Goal: Transaction & Acquisition: Purchase product/service

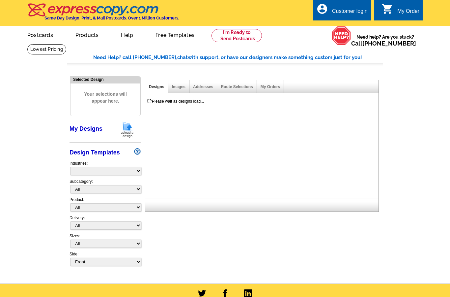
select select "785"
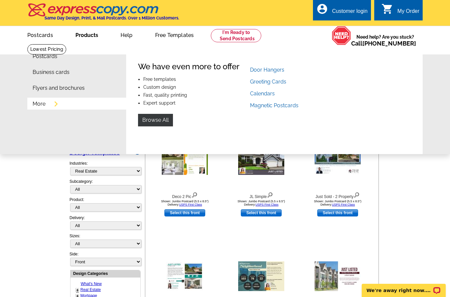
click at [38, 105] on link "More" at bounding box center [39, 103] width 13 height 5
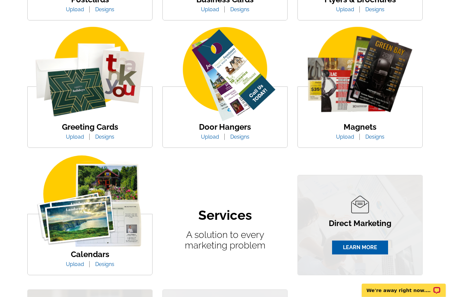
scroll to position [228, 0]
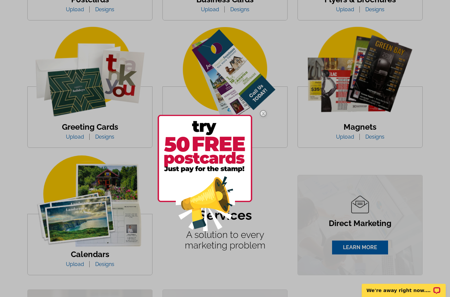
click at [263, 113] on img at bounding box center [263, 113] width 19 height 19
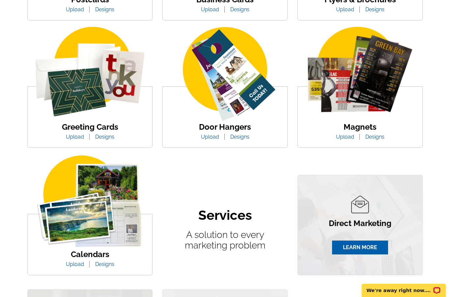
click at [374, 137] on link "Designs" at bounding box center [375, 136] width 29 height 6
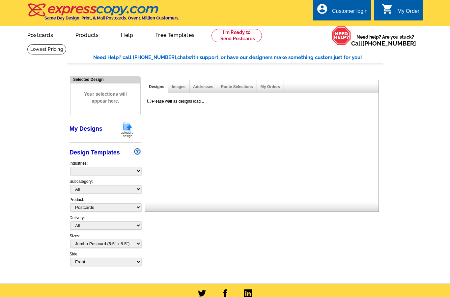
select select "1"
select select "2"
select select "971"
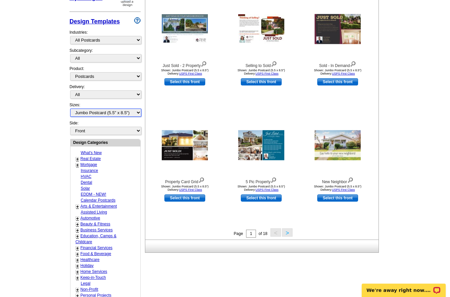
scroll to position [131, 0]
select select "14"
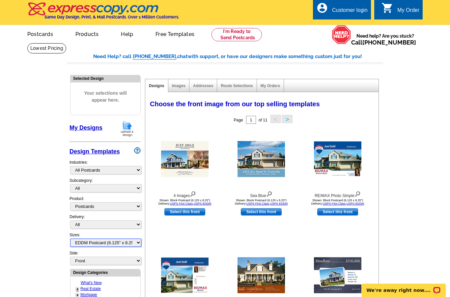
scroll to position [1, 0]
select select "3"
select select "5"
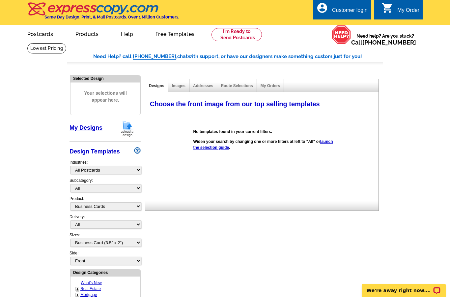
drag, startPoint x: 103, startPoint y: 204, endPoint x: 103, endPoint y: 211, distance: 7.3
click at [103, 214] on div "Delivery: All First Class Mail Shipped to Me EDDM Save 66% on Postage" at bounding box center [105, 223] width 71 height 18
select select "2"
select select
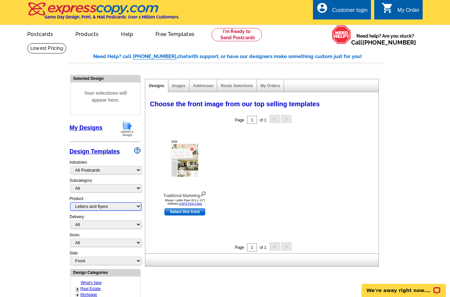
select select "1"
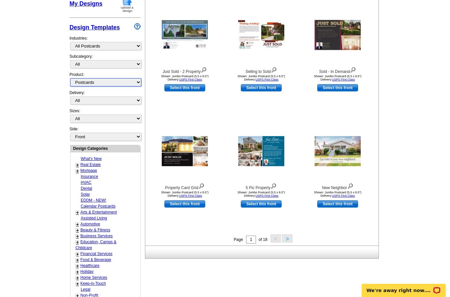
scroll to position [122, 0]
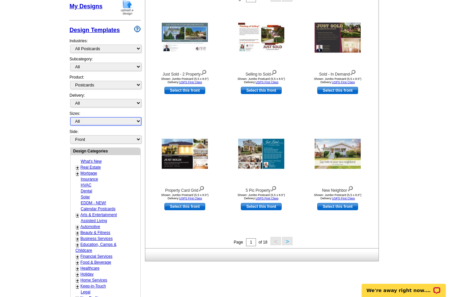
select select "1"
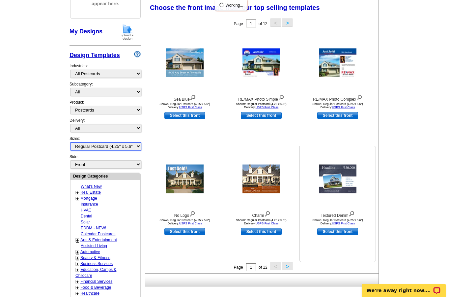
scroll to position [97, 0]
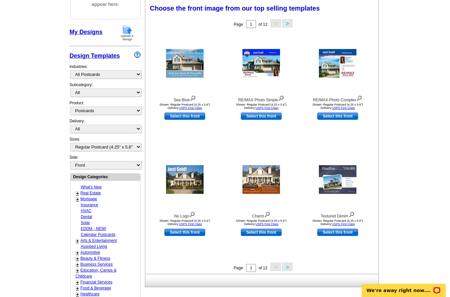
click at [188, 234] on link "Select this front" at bounding box center [184, 231] width 41 height 7
select select "back"
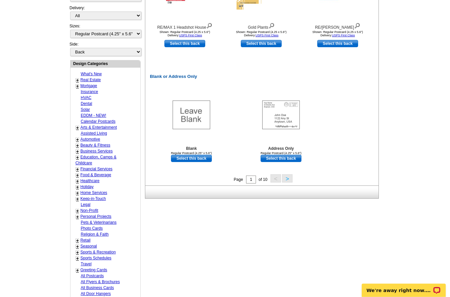
scroll to position [285, 0]
click at [200, 159] on link "Select this back" at bounding box center [191, 158] width 41 height 7
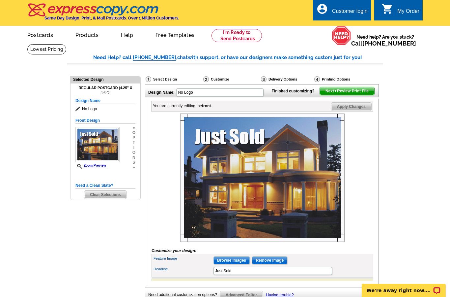
click at [362, 95] on span "Next Review Print File" at bounding box center [347, 91] width 54 height 8
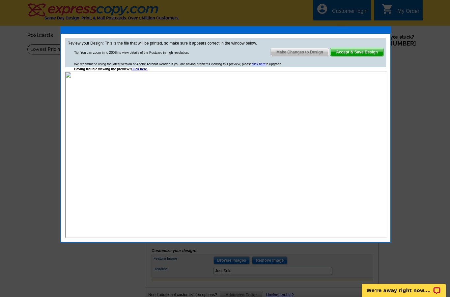
click at [355, 44] on div "Review your Design: This is the file that will be printed, so make sure it appe…" at bounding box center [225, 52] width 321 height 29
drag, startPoint x: 353, startPoint y: 52, endPoint x: 353, endPoint y: 59, distance: 7.6
click at [353, 59] on div "Review your Design: This is the file that will be printed, so make sure it appe…" at bounding box center [225, 52] width 321 height 29
click at [352, 52] on span "Accept & Save Design" at bounding box center [357, 52] width 53 height 8
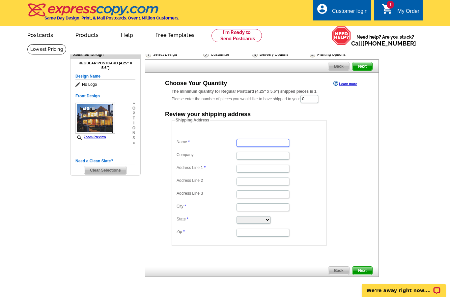
click at [258, 143] on input "Name" at bounding box center [263, 143] width 53 height 8
type input "RICHARD MOORE"
type input "44 Ashton Pl"
type input "BUFFALO"
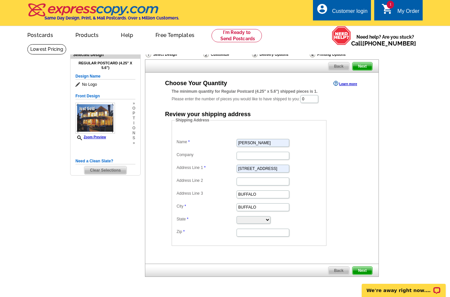
select select "NY"
type input "14220"
click at [366, 274] on span "Next" at bounding box center [363, 270] width 20 height 8
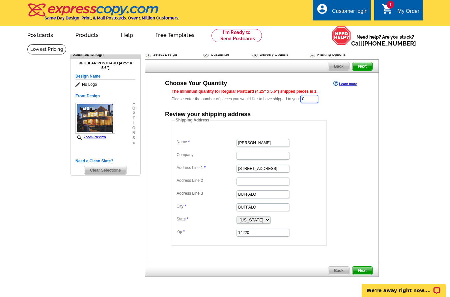
drag, startPoint x: 311, startPoint y: 102, endPoint x: 311, endPoint y: 182, distance: 80.4
click at [311, 128] on div "Choose Your Quantity Learn more The minimum quantity for Regular Postcard (4.25…" at bounding box center [262, 162] width 207 height 166
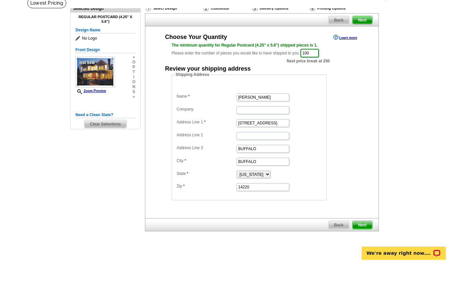
scroll to position [14, 0]
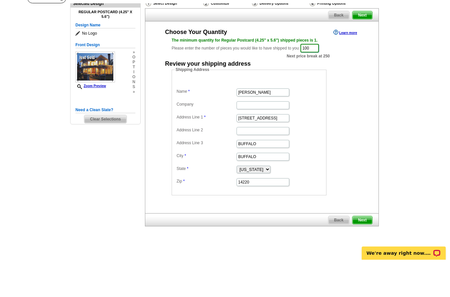
type input "100"
click at [365, 253] on span "Next" at bounding box center [363, 257] width 20 height 8
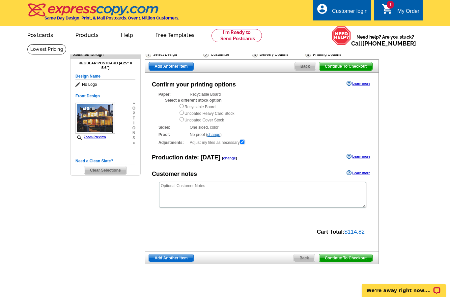
click at [88, 157] on div "Front Design Zoom Preview » o p t i o n s » Change Your Design Edit Design Copy…" at bounding box center [105, 123] width 60 height 69
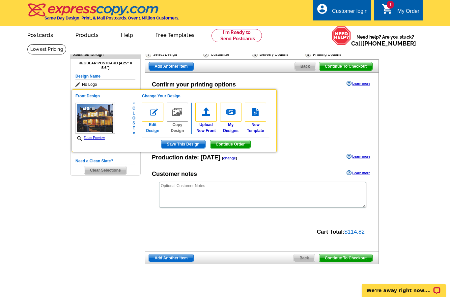
click at [155, 109] on img at bounding box center [152, 112] width 21 height 19
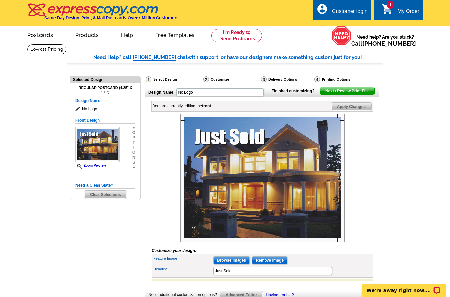
click at [168, 76] on div "Select Design" at bounding box center [174, 80] width 58 height 8
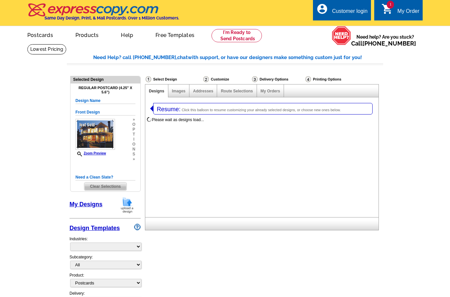
select select "1"
select select "back"
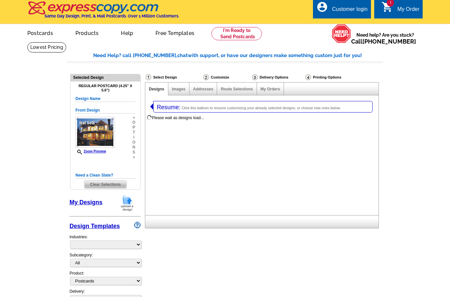
select select "785"
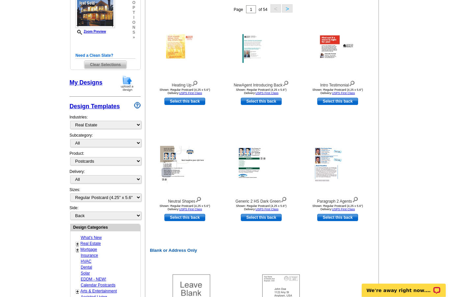
scroll to position [130, 0]
click at [87, 193] on select "All Jumbo Postcard (5.5" x 8.5") Regular Postcard (4.25" x 5.6") Panoramic Post…" at bounding box center [105, 197] width 71 height 8
select select "2"
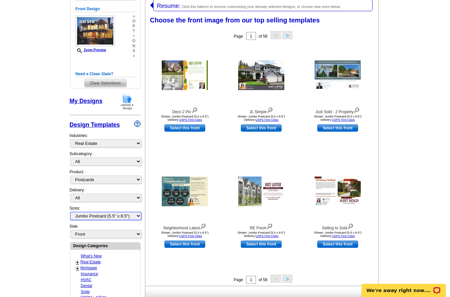
scroll to position [101, 0]
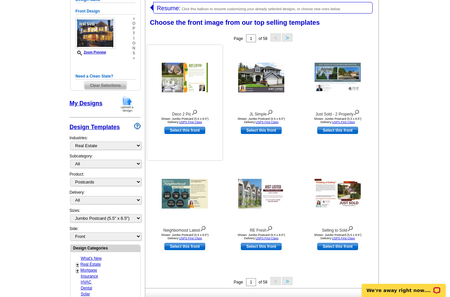
click at [203, 133] on link "Select this front" at bounding box center [184, 130] width 41 height 7
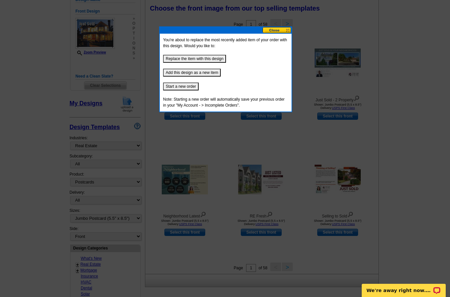
click at [216, 59] on button "Replace the item with this design" at bounding box center [194, 59] width 63 height 8
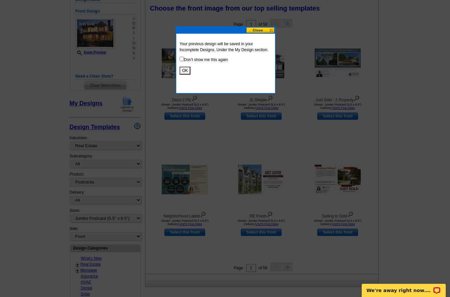
click at [188, 73] on button "OK" at bounding box center [185, 71] width 11 height 8
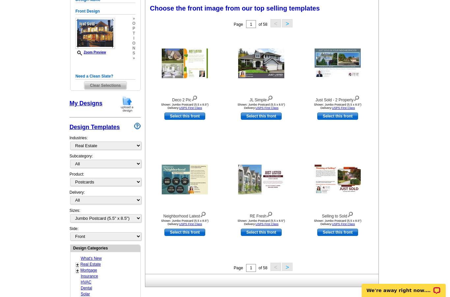
select select "back"
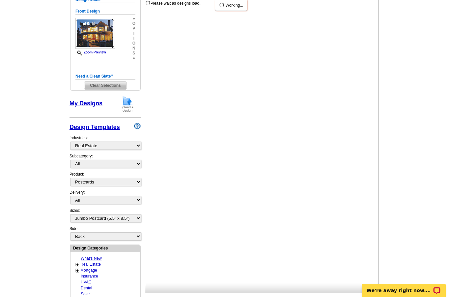
click at [190, 116] on div "Resume: Click this balloon to resume customizing your already selected designs,…" at bounding box center [262, 137] width 234 height 283
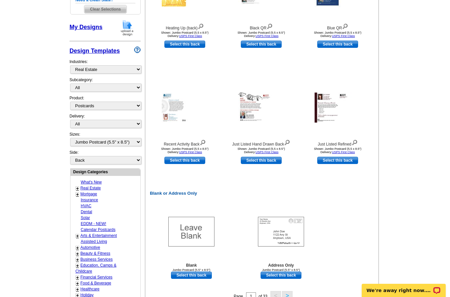
scroll to position [192, 0]
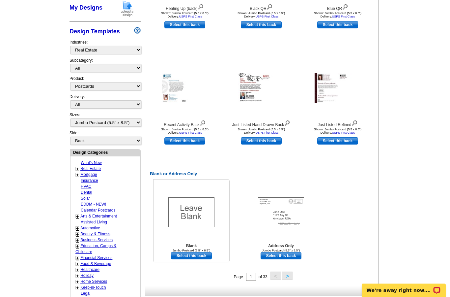
click at [204, 255] on link "Select this back" at bounding box center [191, 255] width 41 height 7
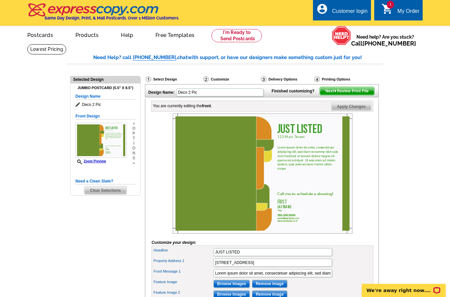
click at [369, 95] on span "Next Review Print File" at bounding box center [347, 91] width 54 height 8
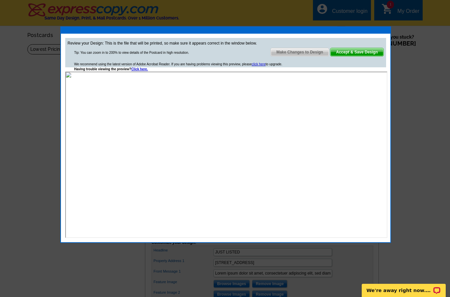
click at [359, 53] on span "Accept & Save Design" at bounding box center [357, 52] width 53 height 8
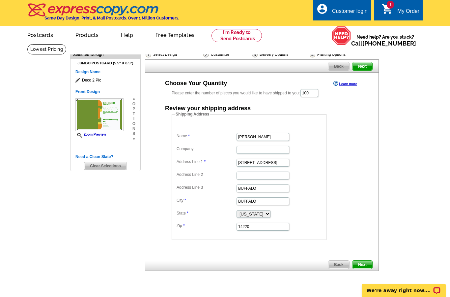
click at [358, 66] on span "Next" at bounding box center [363, 66] width 20 height 8
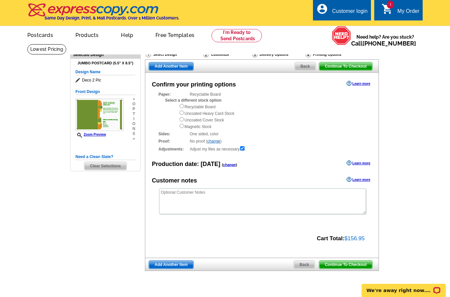
click at [102, 168] on span "Clear Selections" at bounding box center [105, 166] width 42 height 8
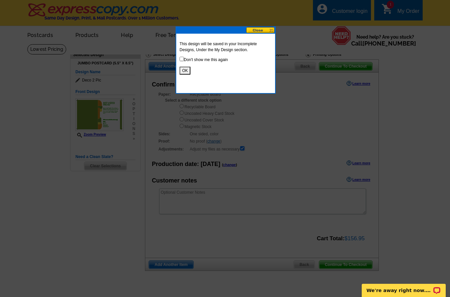
click at [267, 30] on button at bounding box center [260, 30] width 29 height 6
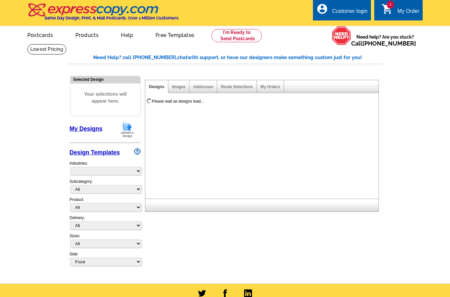
select select "785"
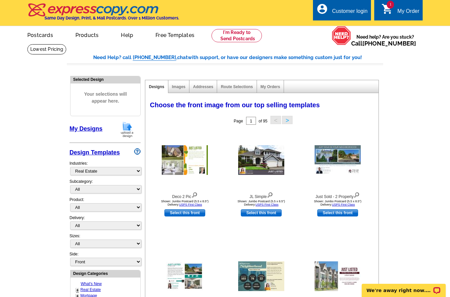
click at [81, 129] on link "My Designs" at bounding box center [86, 128] width 33 height 7
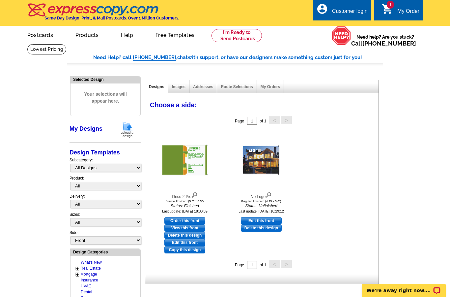
click at [84, 132] on link "My Designs" at bounding box center [86, 128] width 33 height 7
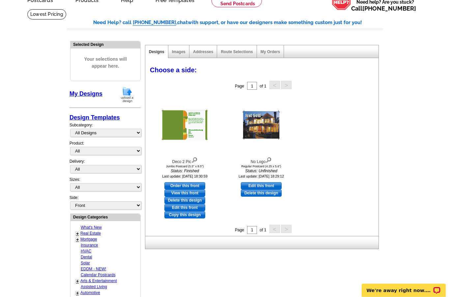
scroll to position [35, 0]
click at [133, 93] on img at bounding box center [127, 94] width 17 height 17
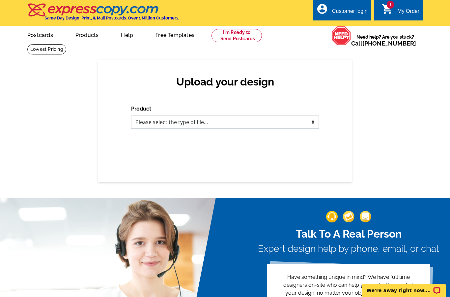
click at [311, 121] on select "Please select the type of file... Postcards Business Cards Letters and flyers G…" at bounding box center [225, 121] width 188 height 13
select select "1"
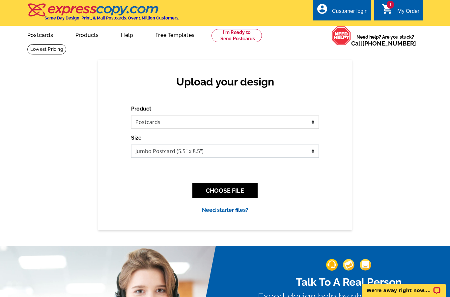
click at [305, 151] on select "Jumbo Postcard (5.5" x 8.5") Regular Postcard (4.25" x 5.6") Panoramic Postcard…" at bounding box center [225, 150] width 188 height 13
